Goal: Task Accomplishment & Management: Complete application form

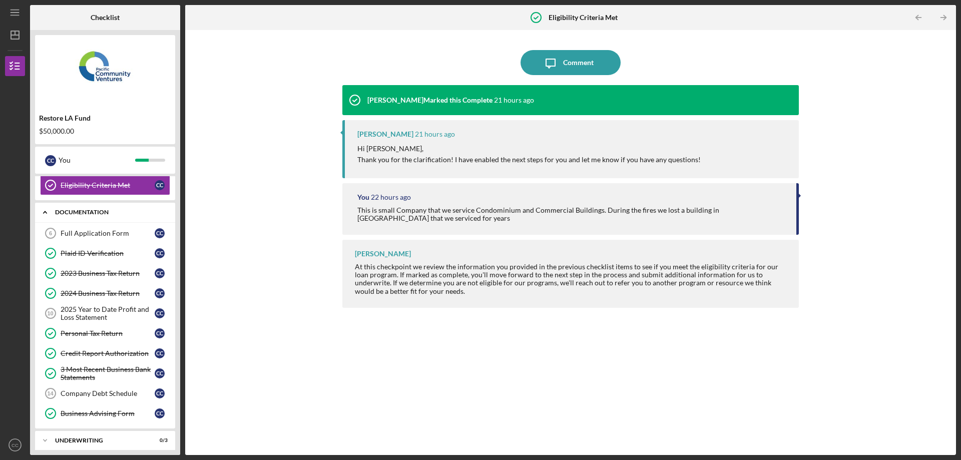
scroll to position [150, 0]
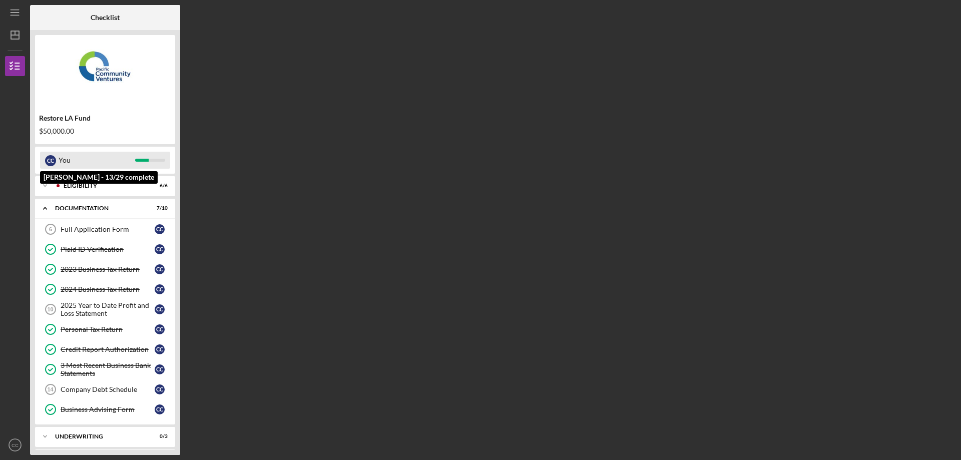
click at [109, 157] on div "You" at bounding box center [97, 160] width 77 height 17
click at [81, 183] on div "Eligibility" at bounding box center [113, 186] width 99 height 6
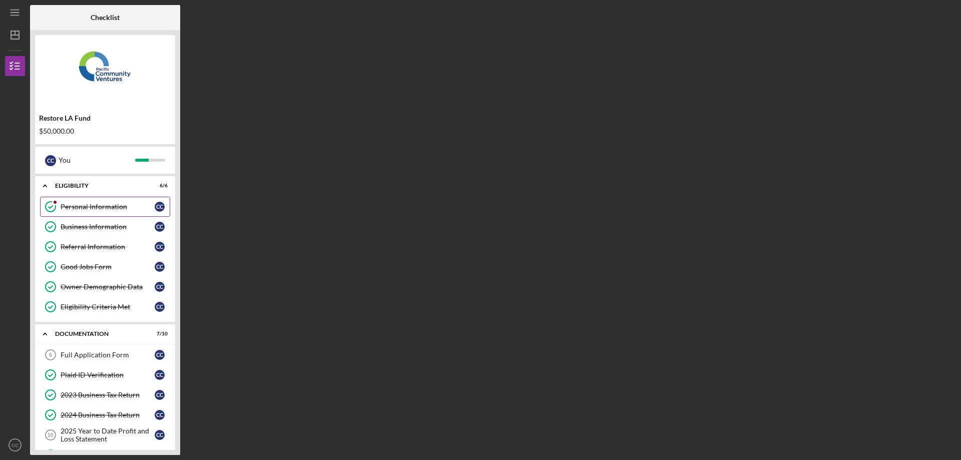
click at [75, 209] on div "Personal Information" at bounding box center [108, 207] width 94 height 8
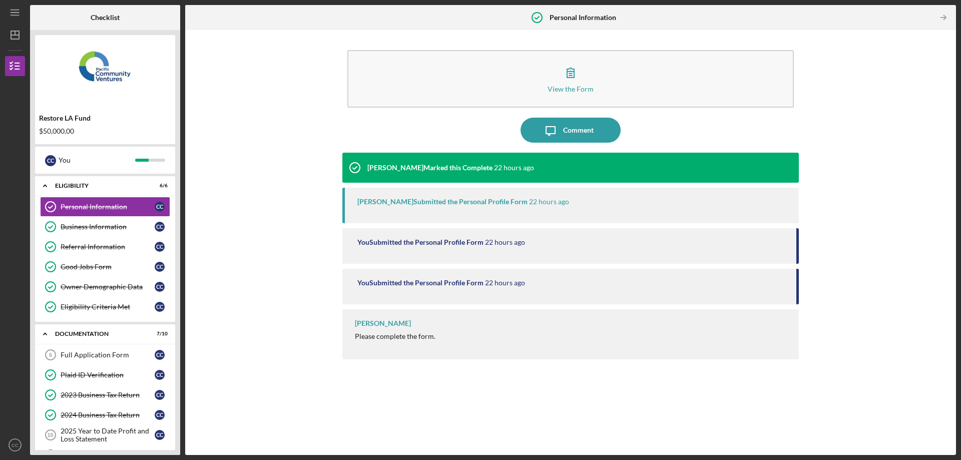
click at [472, 242] on div "You Submitted the Personal Profile Form" at bounding box center [420, 242] width 126 height 8
click at [913, 147] on div "View the Form Form Icon/Message Comment [PERSON_NAME] Marked this Complete 22 h…" at bounding box center [570, 242] width 761 height 415
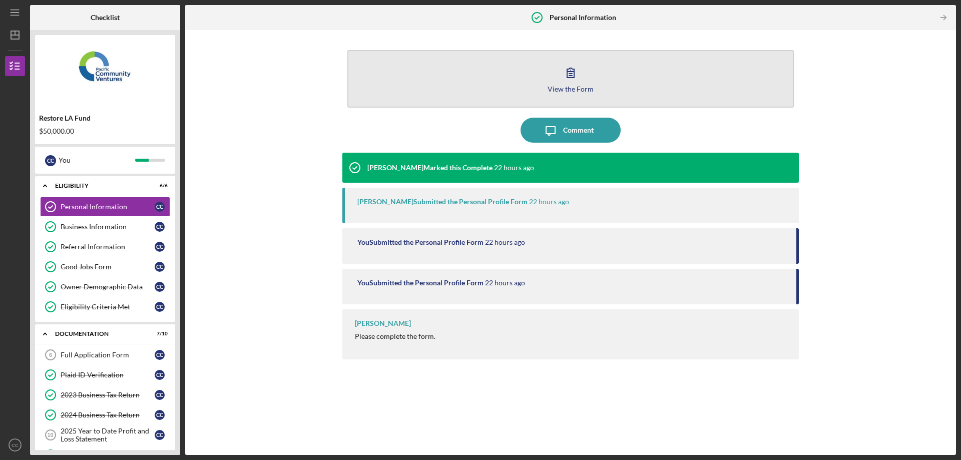
click at [569, 81] on icon "button" at bounding box center [570, 72] width 25 height 25
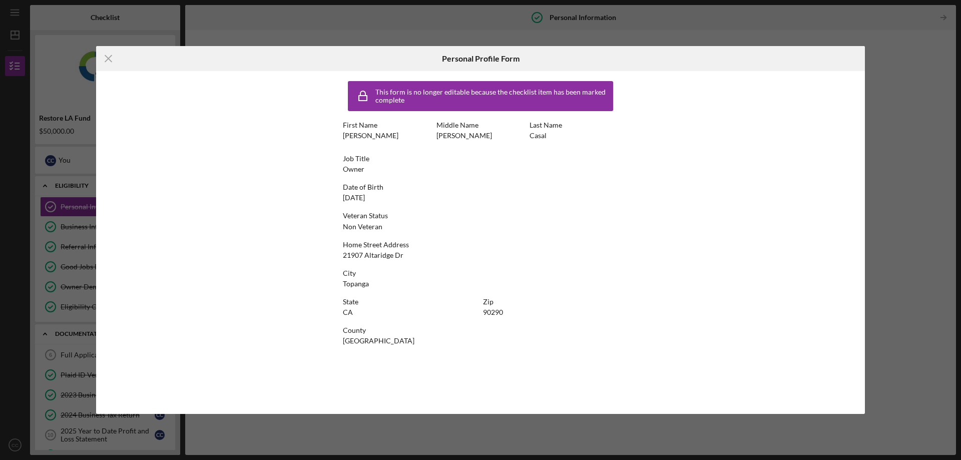
click at [651, 201] on div "This form is no longer editable because the checklist item has been marked comp…" at bounding box center [480, 242] width 769 height 343
click at [106, 59] on icon "Icon/Menu Close" at bounding box center [108, 58] width 25 height 25
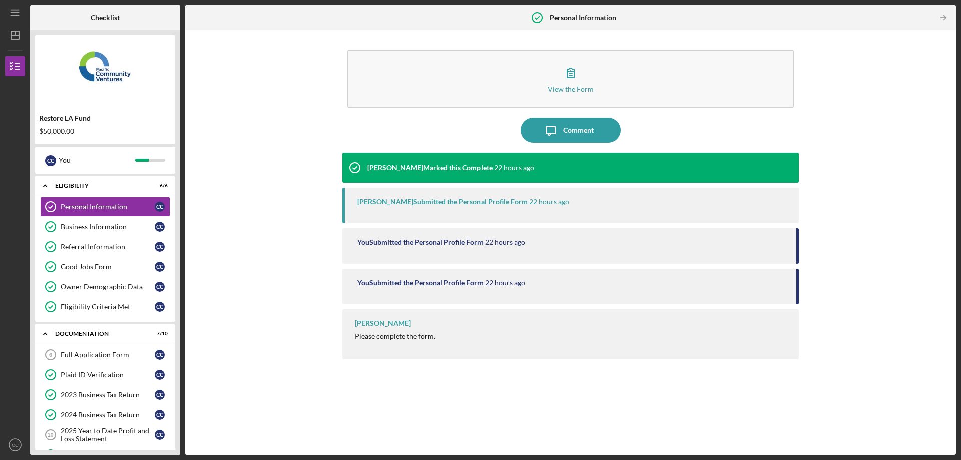
click at [884, 108] on div "View the Form Form Icon/Message Comment [PERSON_NAME] Marked this Complete 22 h…" at bounding box center [570, 242] width 761 height 415
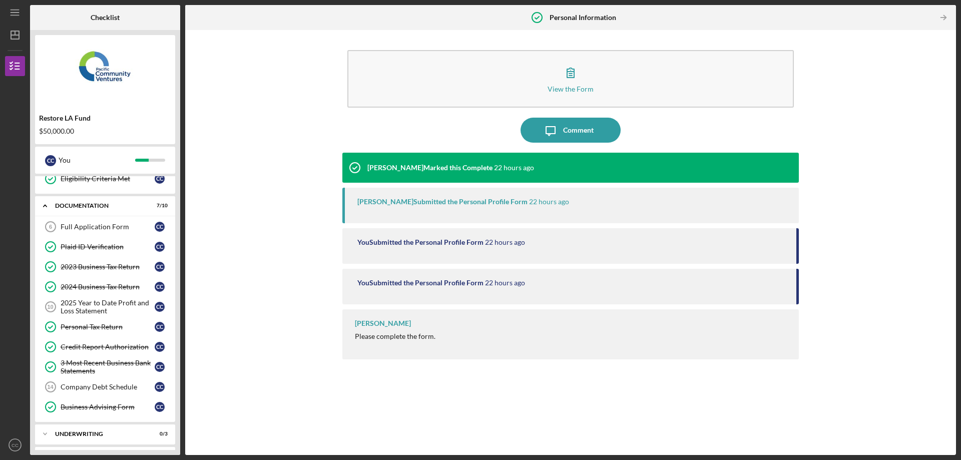
scroll to position [150, 0]
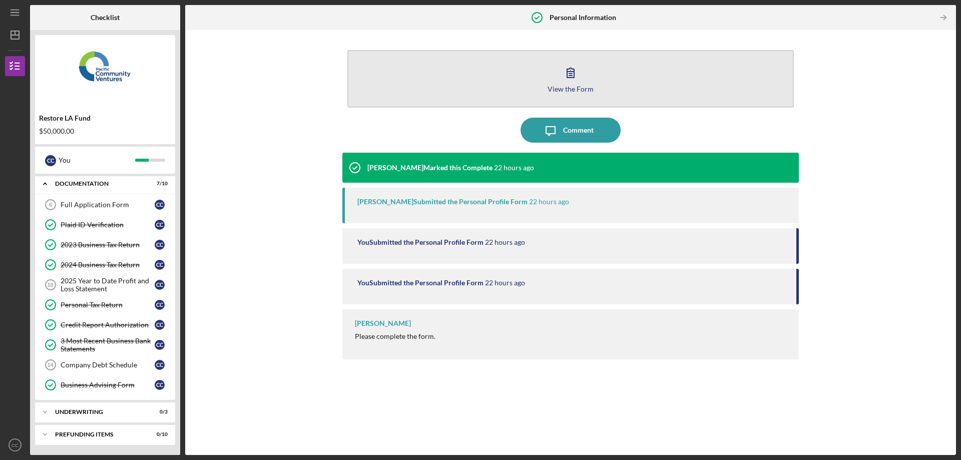
click at [587, 78] on button "View the Form Form" at bounding box center [570, 79] width 447 height 58
click at [587, 78] on body "Icon/Menu Personal Information Personal Information Checklist Restore LA Fund $…" at bounding box center [480, 230] width 961 height 460
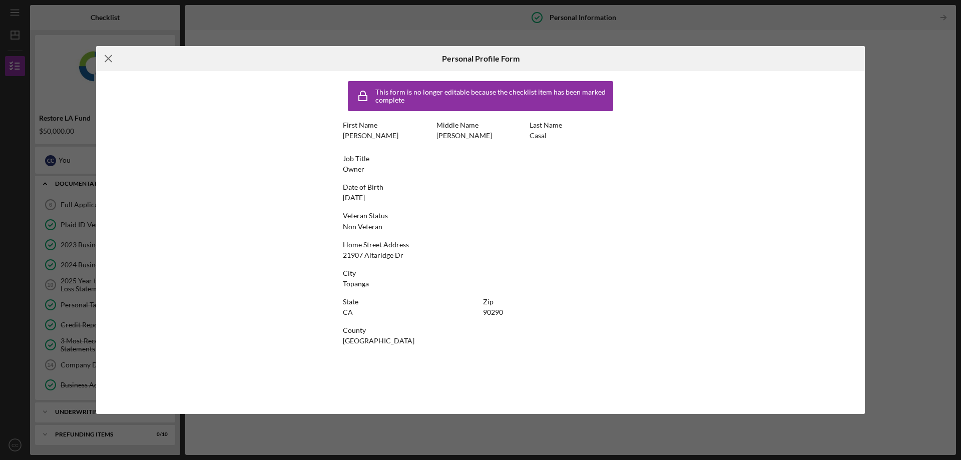
click at [112, 56] on icon "Icon/Menu Close" at bounding box center [108, 58] width 25 height 25
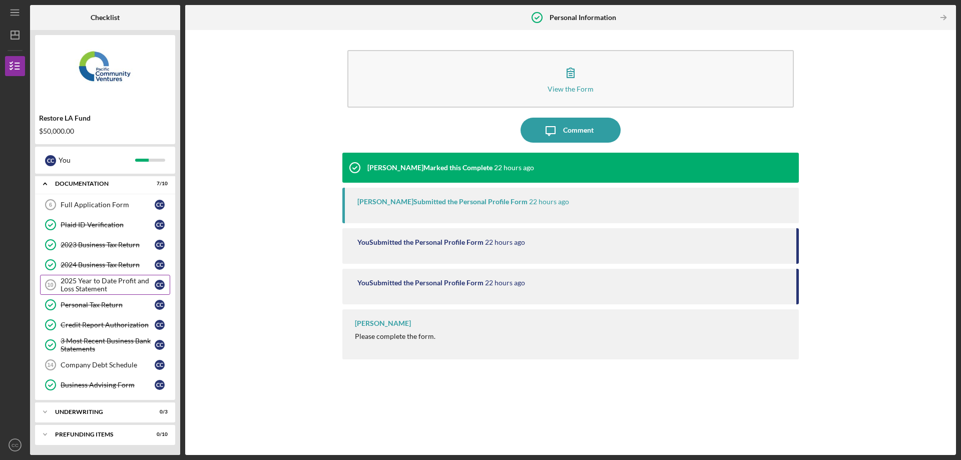
click at [97, 286] on div "2025 Year to Date Profit and Loss Statement" at bounding box center [108, 285] width 94 height 16
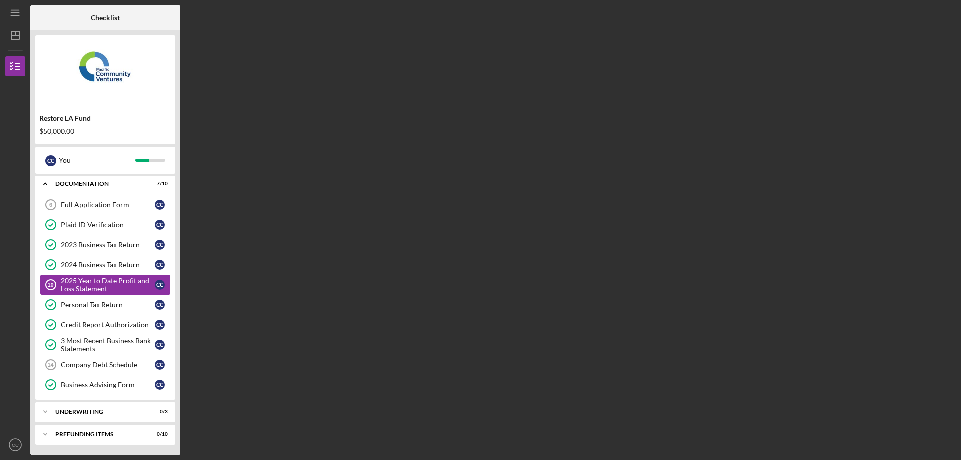
click at [97, 286] on div "2025 Year to Date Profit and Loss Statement" at bounding box center [108, 285] width 94 height 16
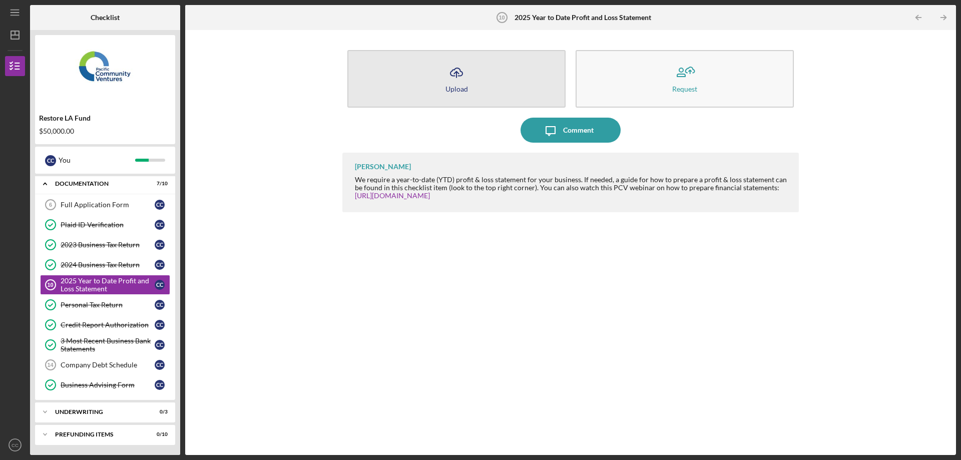
click at [467, 81] on icon "Icon/Upload" at bounding box center [456, 72] width 25 height 25
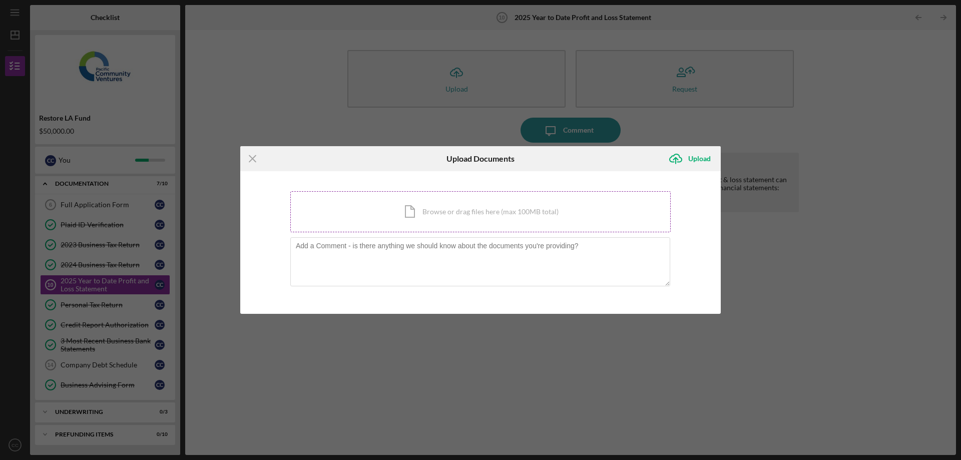
click at [478, 217] on div "Icon/Document Browse or drag files here (max 100MB total) Tap to choose files o…" at bounding box center [480, 211] width 380 height 41
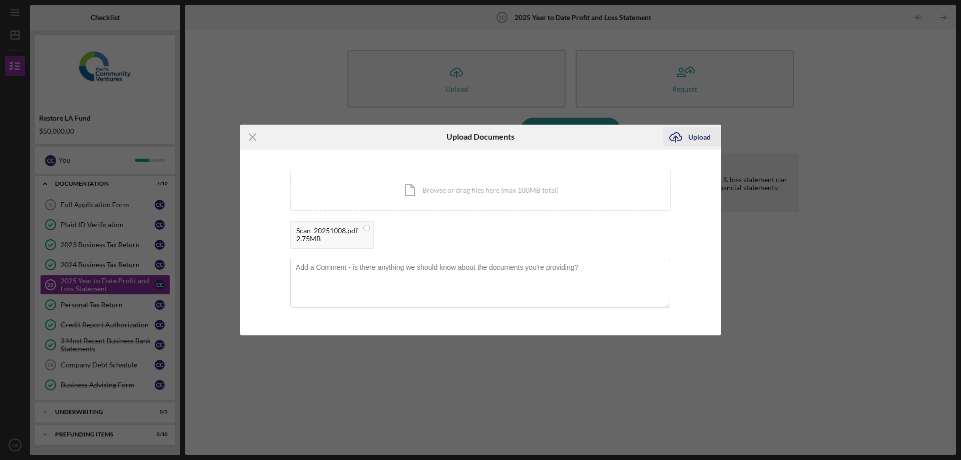
click at [699, 132] on div "Upload" at bounding box center [699, 137] width 23 height 20
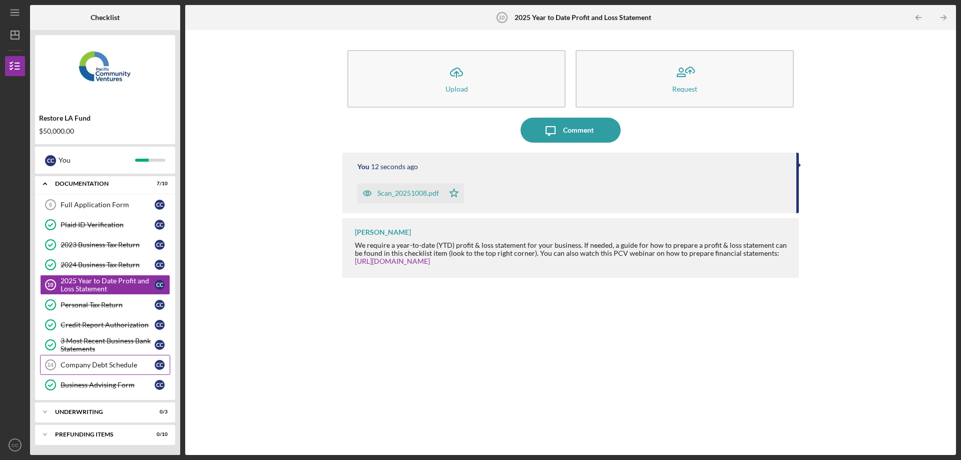
click at [121, 360] on link "Company Debt Schedule 14 Company Debt Schedule C C" at bounding box center [105, 365] width 130 height 20
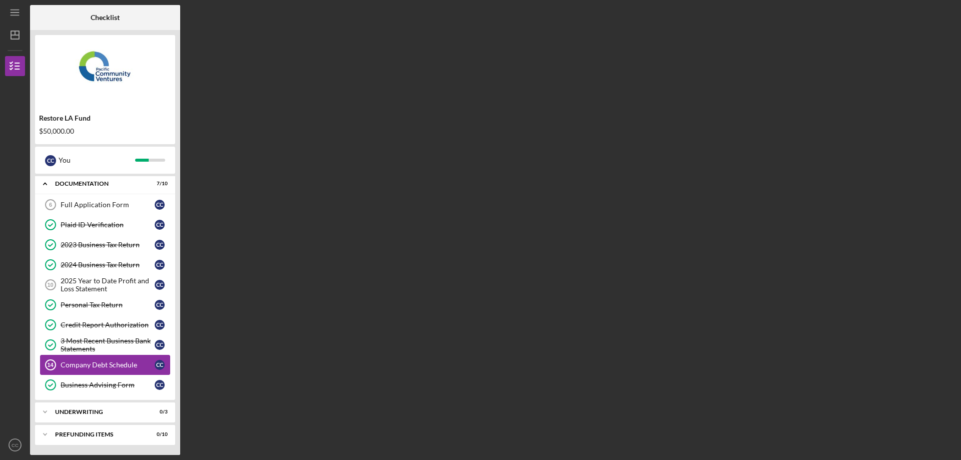
click at [121, 360] on link "Company Debt Schedule 14 Company Debt Schedule C C" at bounding box center [105, 365] width 130 height 20
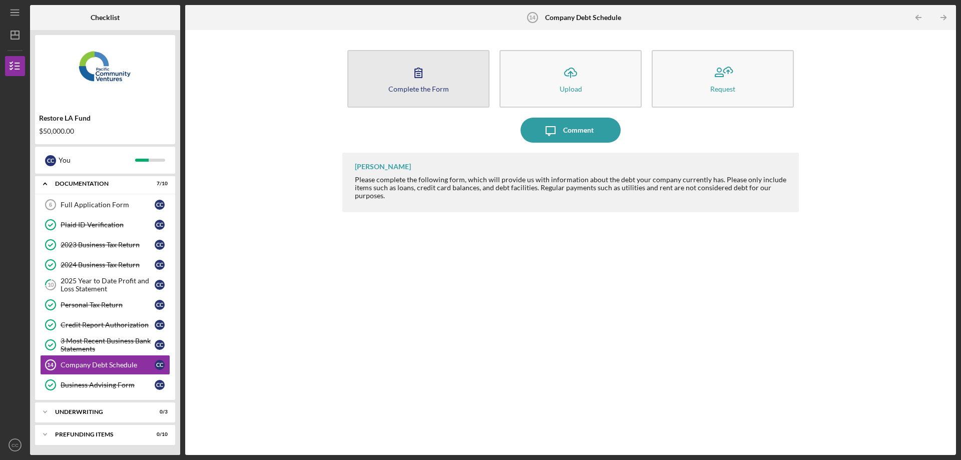
click at [433, 85] on div "Complete the Form" at bounding box center [419, 89] width 61 height 8
click at [432, 82] on button "Complete the Form Form" at bounding box center [418, 79] width 142 height 58
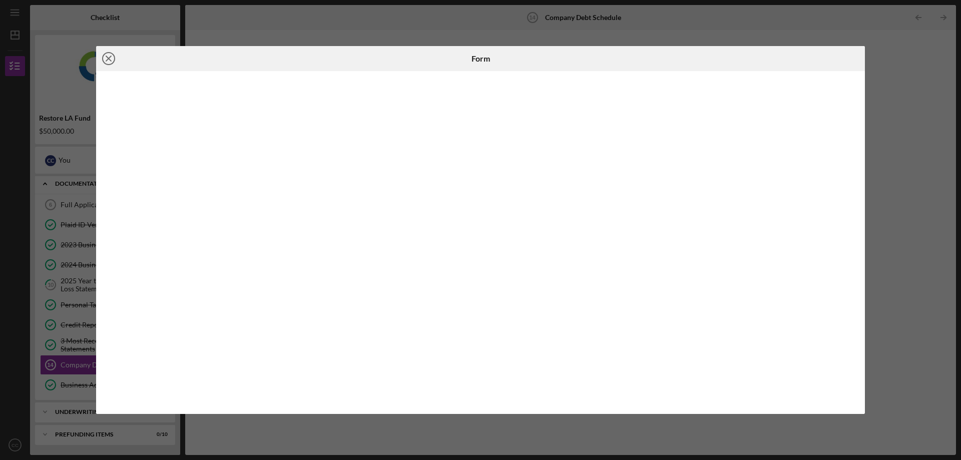
click at [110, 58] on line at bounding box center [108, 58] width 5 height 5
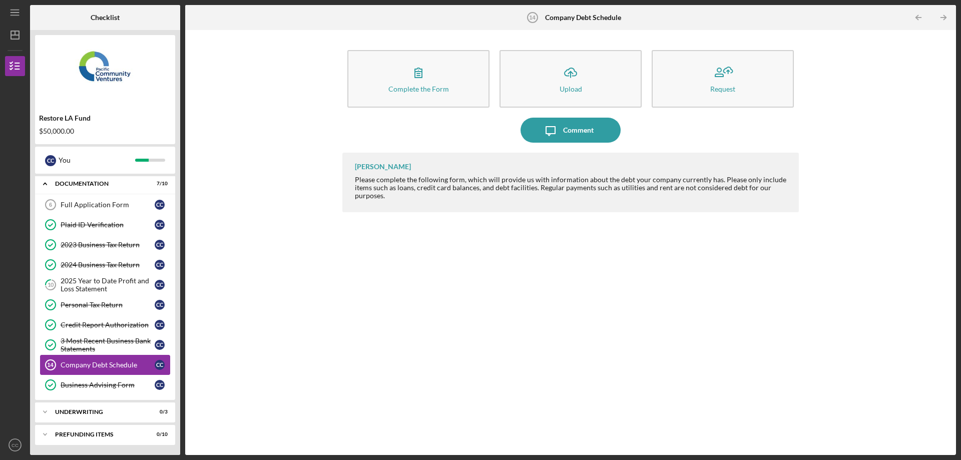
click at [111, 361] on div "Company Debt Schedule" at bounding box center [108, 365] width 94 height 8
click at [49, 365] on tspan "14" at bounding box center [50, 365] width 7 height 6
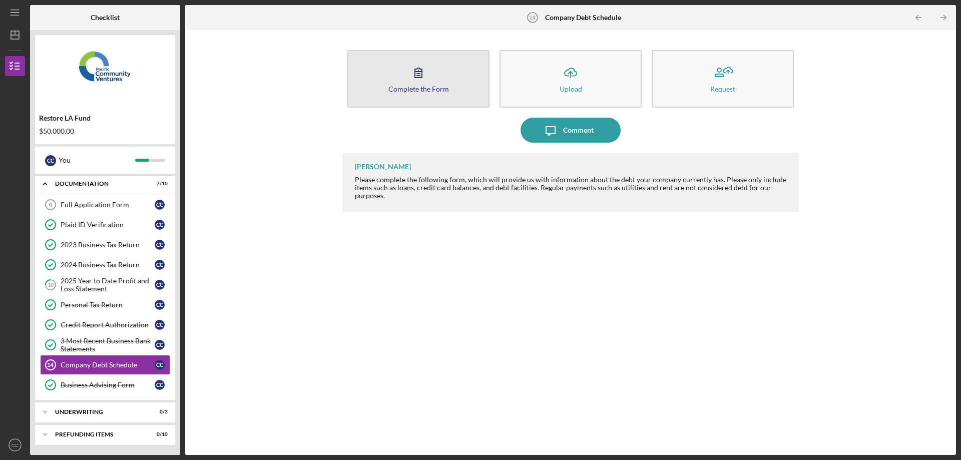
click at [416, 84] on icon "button" at bounding box center [418, 72] width 25 height 25
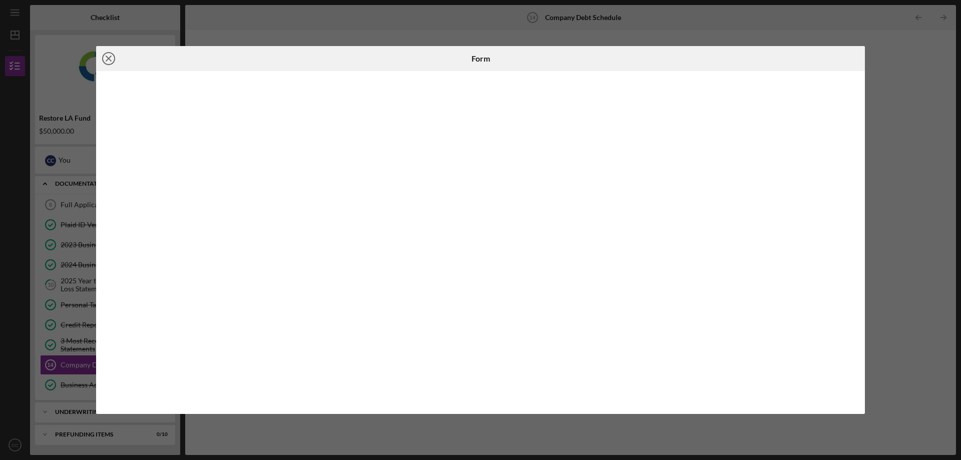
click at [109, 60] on icon "Icon/Close" at bounding box center [108, 58] width 25 height 25
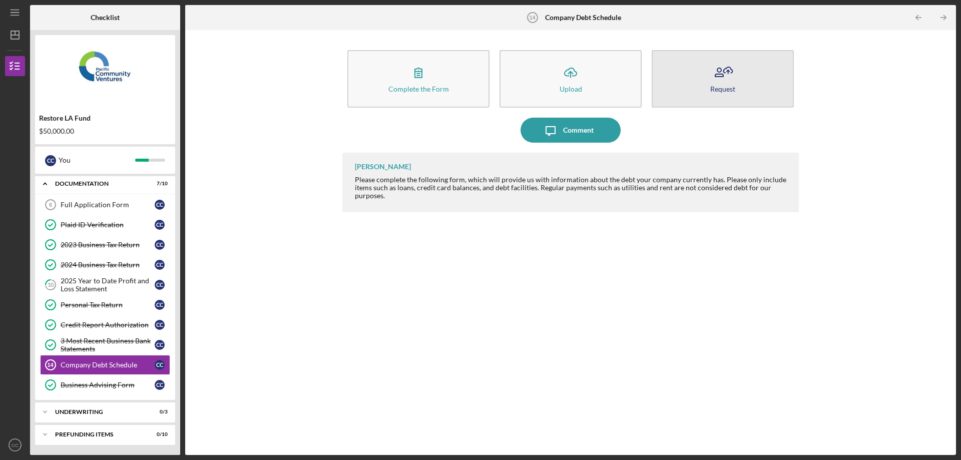
click at [730, 81] on icon "button" at bounding box center [722, 72] width 25 height 25
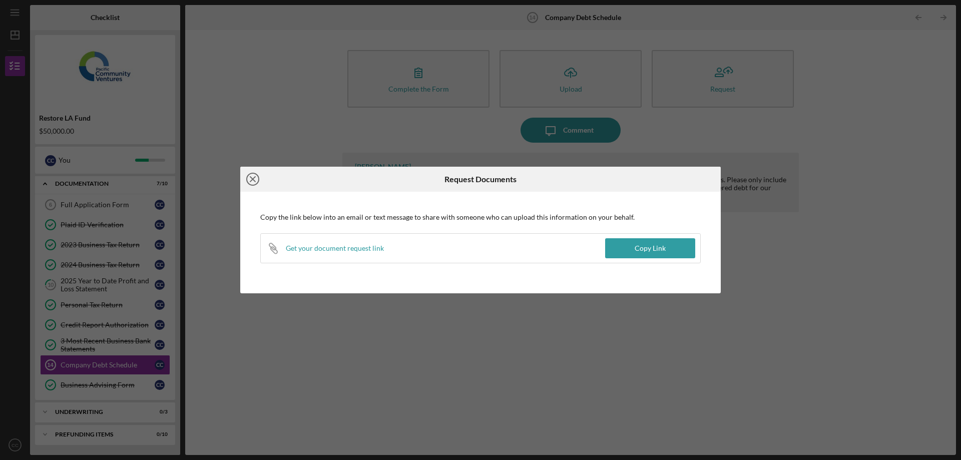
click at [250, 181] on icon "Icon/Close" at bounding box center [252, 179] width 25 height 25
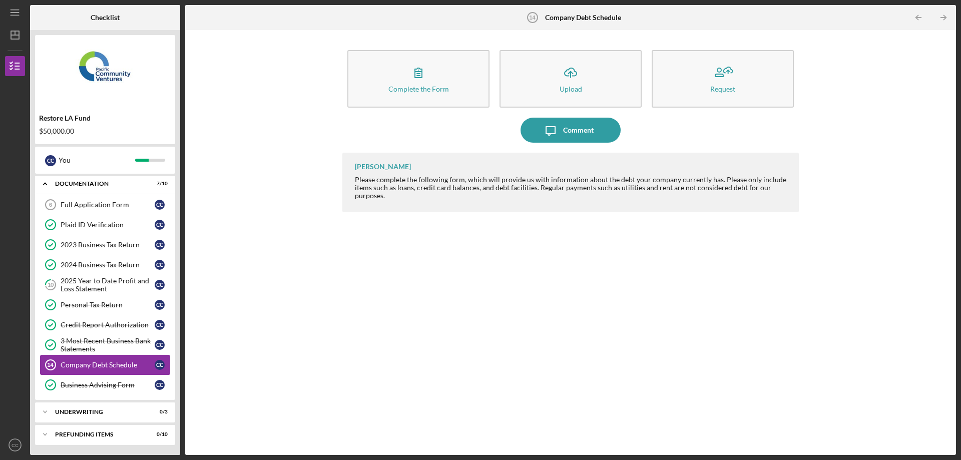
click at [125, 365] on div "Company Debt Schedule" at bounding box center [108, 365] width 94 height 8
click at [580, 131] on div "Comment" at bounding box center [578, 130] width 31 height 25
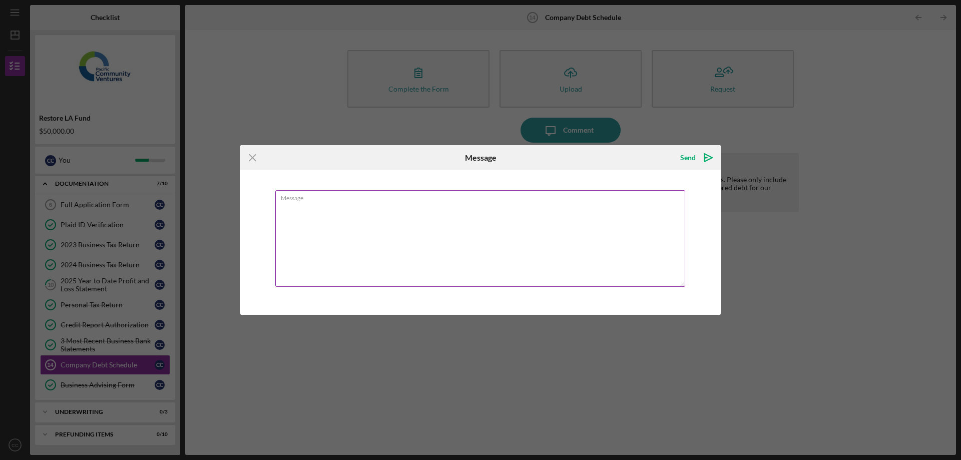
click at [585, 250] on textarea "Message" at bounding box center [480, 238] width 410 height 97
click at [585, 250] on textarea "I sent Debt Information and is current by mistake I clicked that isn't current …" at bounding box center [480, 238] width 410 height 97
type textarea "I sent Debt Information and is current by mistake I clicked that isn't current …"
click at [688, 161] on div "Send" at bounding box center [688, 158] width 16 height 20
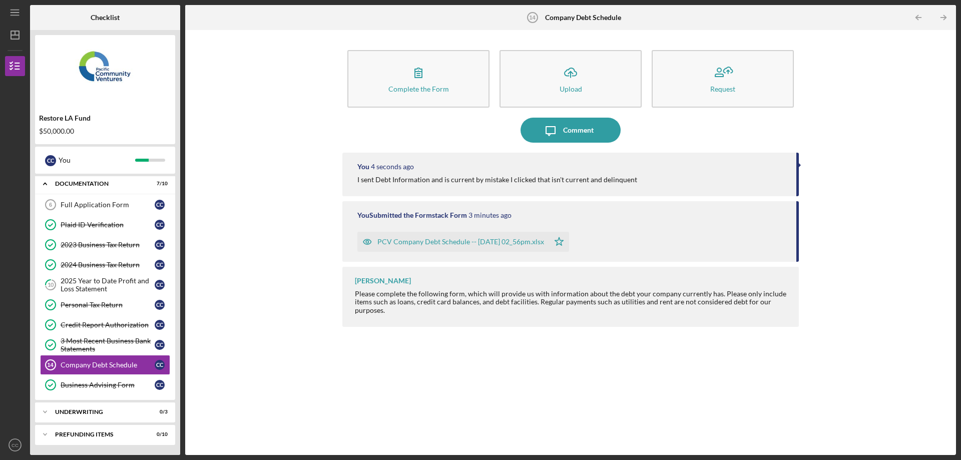
click at [487, 364] on div "You 4 seconds ago I sent Debt Information and is current by mistake I clicked t…" at bounding box center [570, 296] width 457 height 287
click at [441, 241] on div "PCV Company Debt Schedule -- [DATE] 02_56pm.xlsx" at bounding box center [460, 242] width 167 height 8
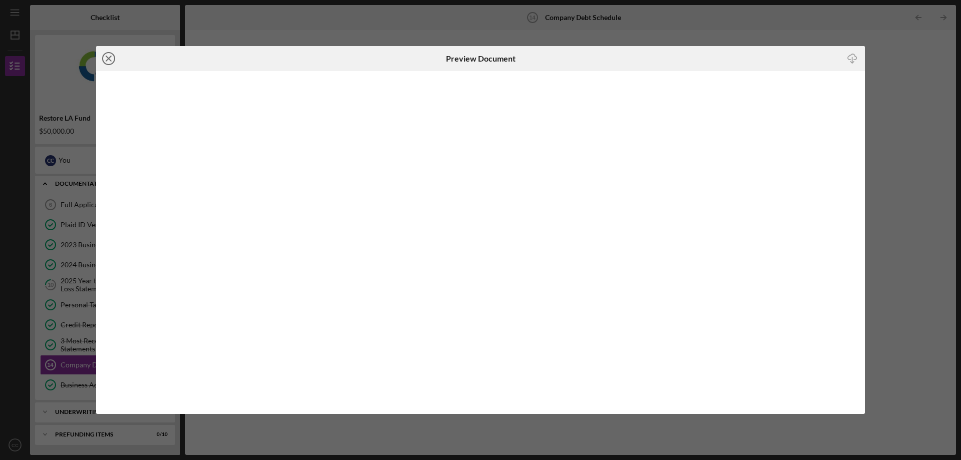
click at [107, 60] on line at bounding box center [108, 58] width 5 height 5
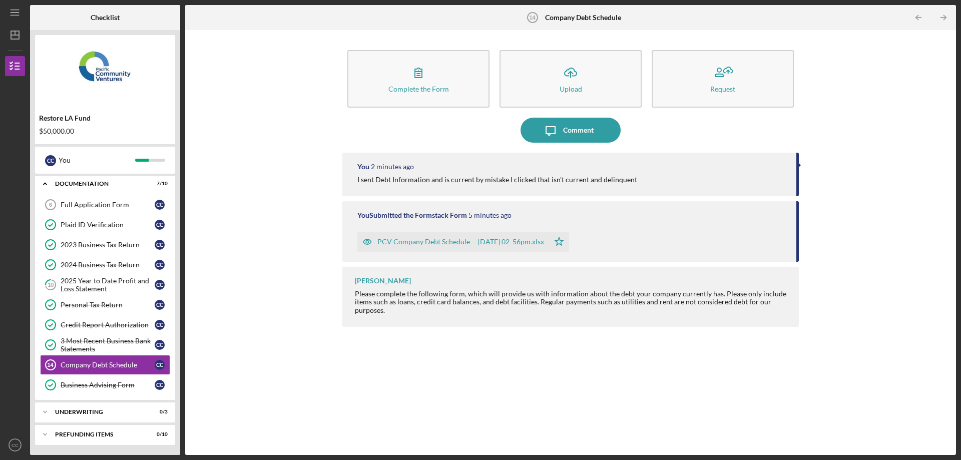
click at [423, 217] on div "You Submitted the Formstack Form" at bounding box center [412, 215] width 110 height 8
click at [366, 242] on icon "button" at bounding box center [367, 242] width 3 height 3
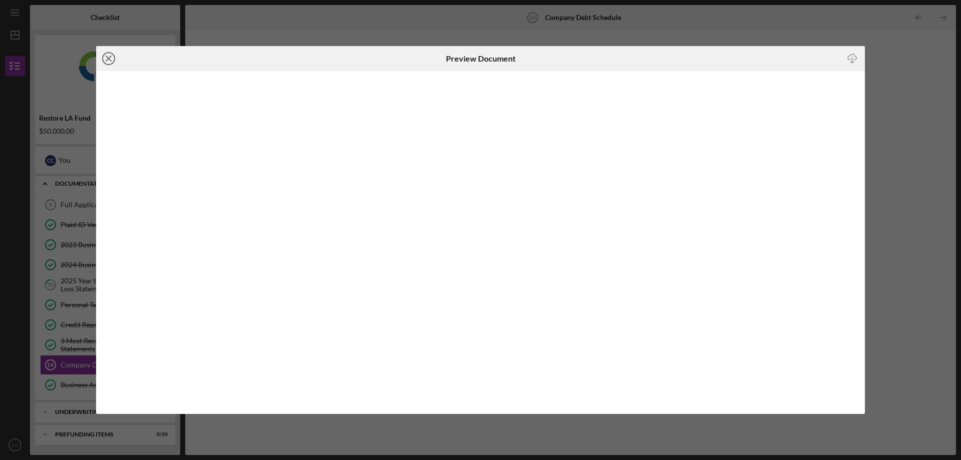
click at [108, 60] on line at bounding box center [108, 58] width 5 height 5
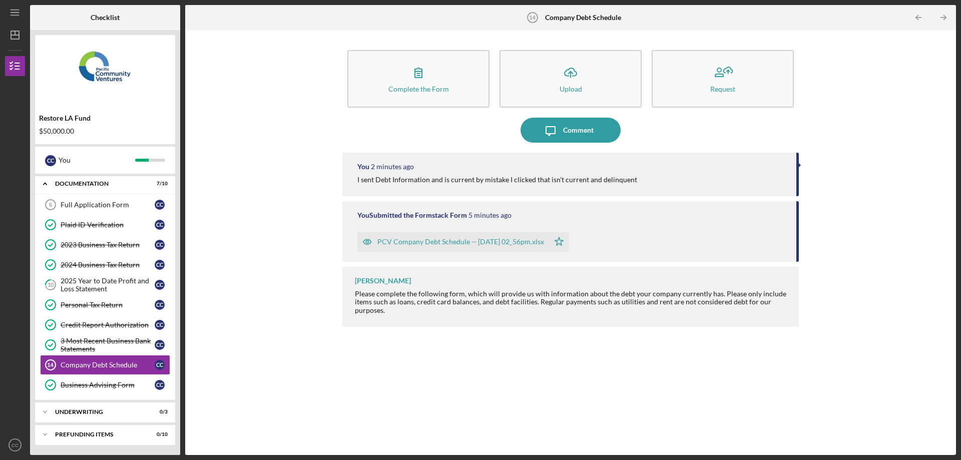
click at [884, 155] on div "Complete the Form Form Icon/Upload Upload Request Icon/Message Comment You 2 mi…" at bounding box center [570, 242] width 761 height 415
click at [508, 351] on div "You 2 minutes ago I sent Debt Information and is current by mistake I clicked t…" at bounding box center [570, 296] width 457 height 287
click at [868, 270] on div "Complete the Form Form Icon/Upload Upload Request Icon/Message Comment You 2 mi…" at bounding box center [570, 242] width 761 height 415
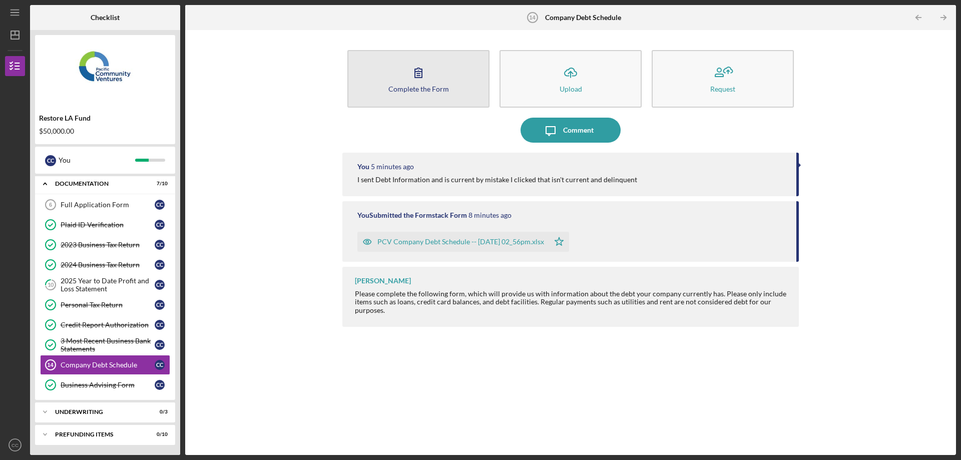
click at [454, 66] on button "Complete the Form Form" at bounding box center [418, 79] width 142 height 58
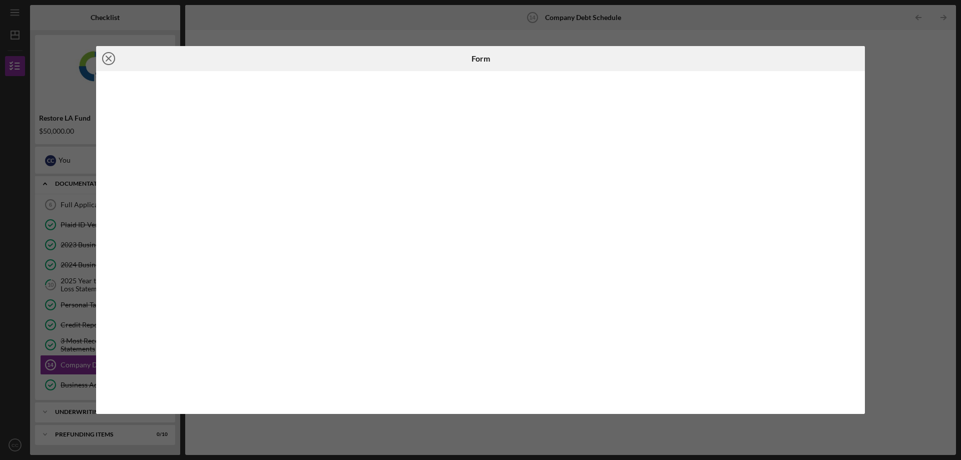
click at [109, 61] on icon "Icon/Close" at bounding box center [108, 58] width 25 height 25
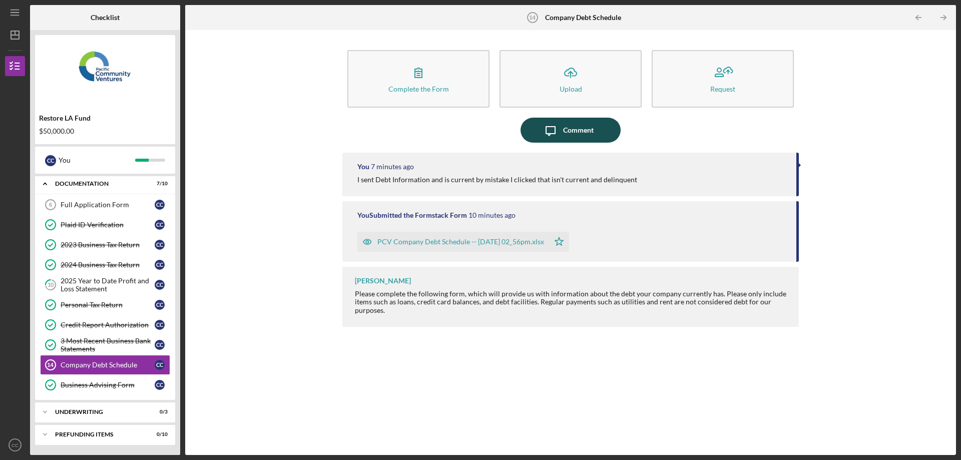
click at [572, 124] on div "Comment" at bounding box center [578, 130] width 31 height 25
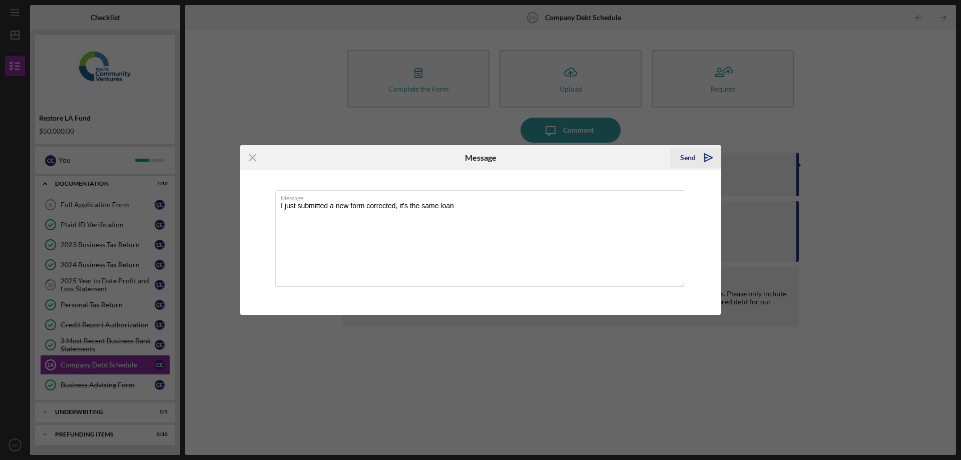
type textarea "I just submitted a new form corrected, it's the same loan"
click at [691, 160] on div "Send" at bounding box center [688, 158] width 16 height 20
